Goal: Navigation & Orientation: Find specific page/section

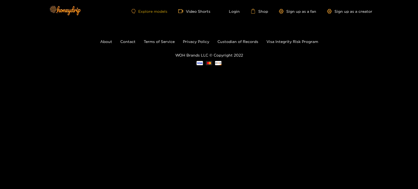
click at [158, 10] on link "Explore models" at bounding box center [149, 11] width 36 height 5
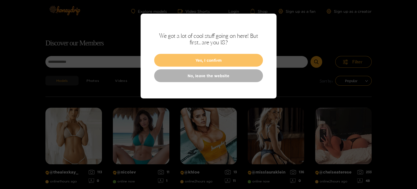
click at [196, 60] on button "Yes, I confirm" at bounding box center [208, 60] width 109 height 13
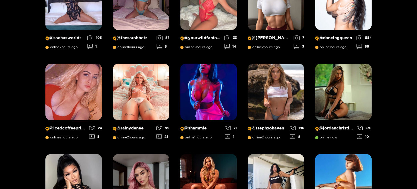
scroll to position [225, 0]
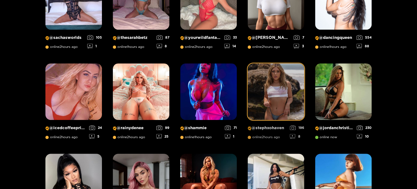
click at [257, 96] on img at bounding box center [276, 91] width 57 height 57
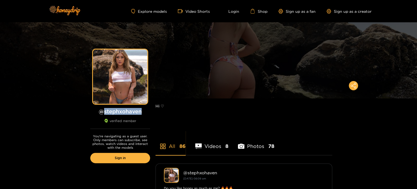
drag, startPoint x: 142, startPoint y: 112, endPoint x: 103, endPoint y: 110, distance: 39.7
click at [103, 110] on h1 "@ stephxohaven" at bounding box center [120, 111] width 60 height 7
copy h1 "stephxohaven"
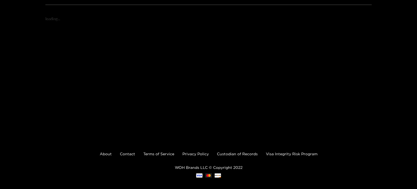
scroll to position [97, 0]
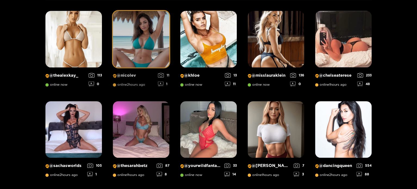
click at [141, 50] on img at bounding box center [141, 39] width 57 height 57
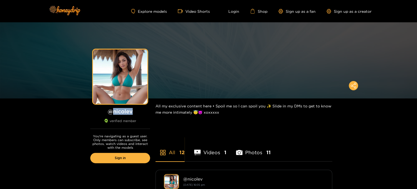
drag, startPoint x: 134, startPoint y: 111, endPoint x: 114, endPoint y: 111, distance: 19.6
click at [114, 111] on h1 "@ nicolev" at bounding box center [120, 111] width 60 height 7
copy h1 "nicolev"
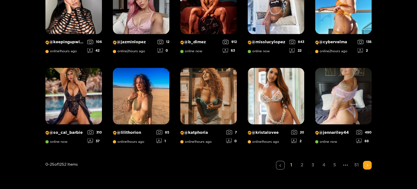
scroll to position [388, 0]
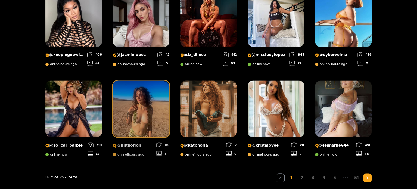
click at [139, 106] on img at bounding box center [141, 108] width 57 height 57
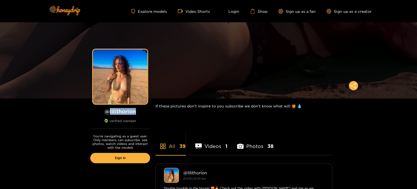
drag, startPoint x: 146, startPoint y: 110, endPoint x: 110, endPoint y: 110, distance: 35.9
click at [110, 110] on h1 "@ lilithorion" at bounding box center [120, 111] width 60 height 7
copy h1 "lilithorion"
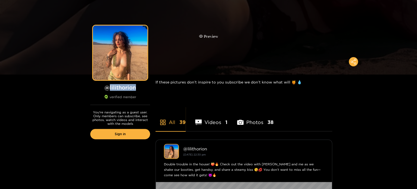
scroll to position [82, 0]
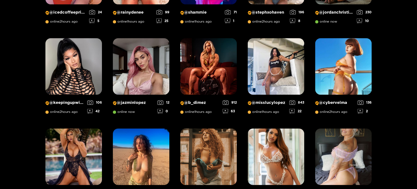
scroll to position [361, 0]
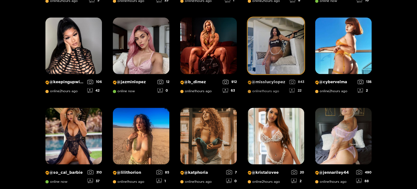
click at [277, 36] on img at bounding box center [276, 45] width 57 height 57
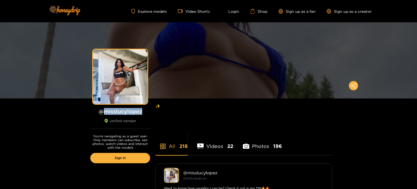
drag, startPoint x: 144, startPoint y: 110, endPoint x: 104, endPoint y: 111, distance: 39.7
click at [104, 111] on h1 "@ misslucylopez" at bounding box center [120, 111] width 60 height 7
copy h1 "misslucylopez"
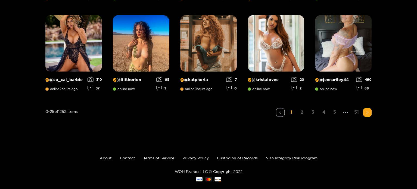
scroll to position [462, 0]
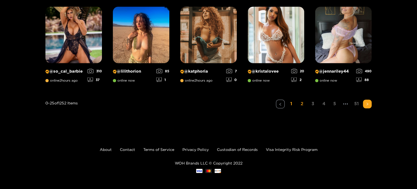
click at [303, 103] on link "2" at bounding box center [302, 104] width 9 height 8
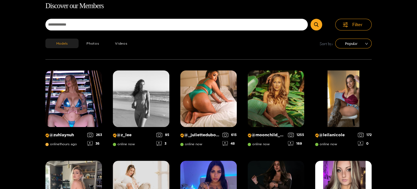
scroll to position [35, 0]
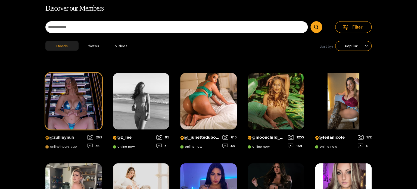
click at [80, 86] on img at bounding box center [73, 101] width 57 height 57
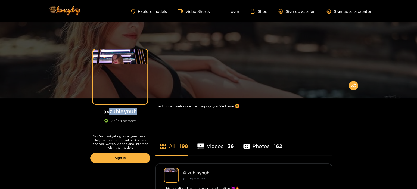
drag, startPoint x: 137, startPoint y: 111, endPoint x: 108, endPoint y: 109, distance: 29.4
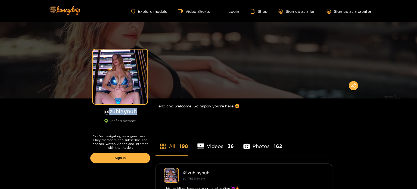
click at [108, 109] on h1 "@ zuhlaynuh" at bounding box center [120, 111] width 60 height 7
copy h1 "zuhlaynuh"
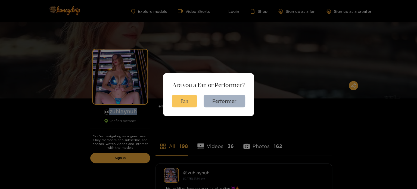
click at [186, 102] on button "Fan" at bounding box center [184, 101] width 25 height 13
